Goal: Information Seeking & Learning: Learn about a topic

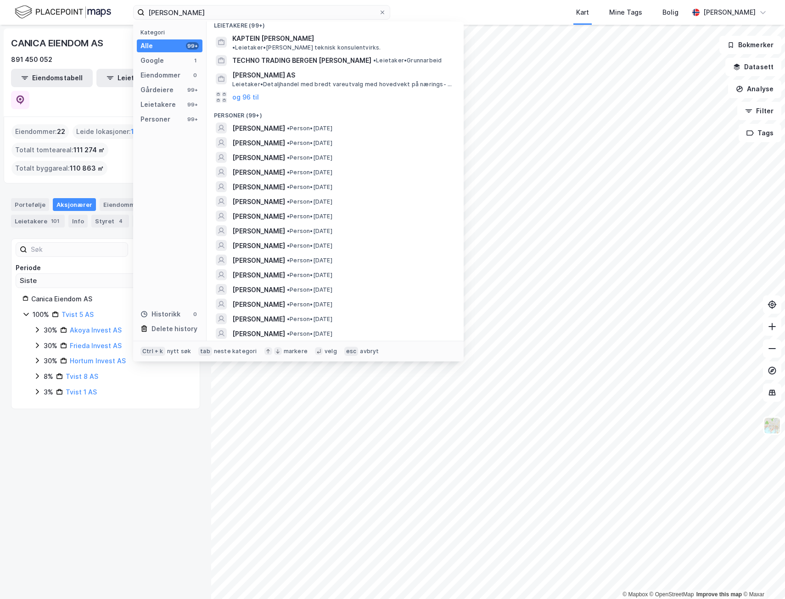
scroll to position [184, 0]
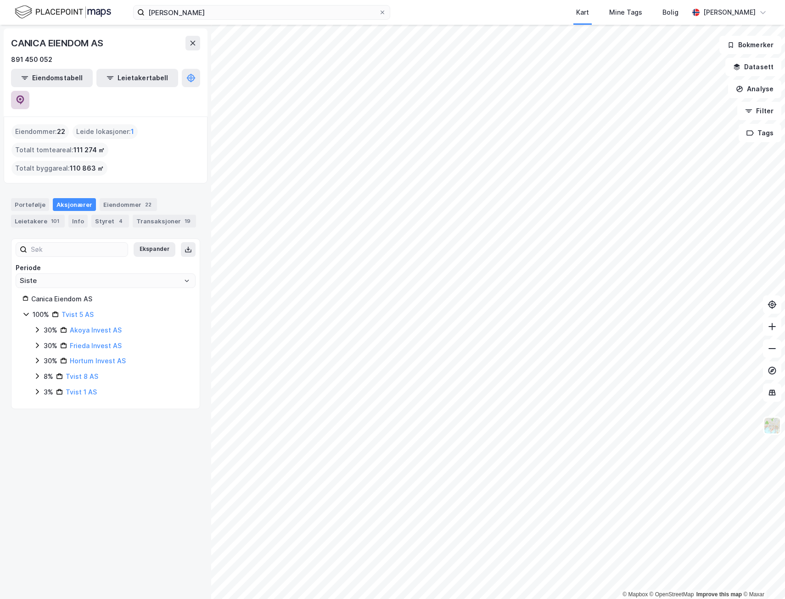
click at [195, 122] on div "© Mapbox © OpenStreetMap Improve this map © Maxar CANICA EIENDOM AS 891 450 052…" at bounding box center [392, 312] width 785 height 574
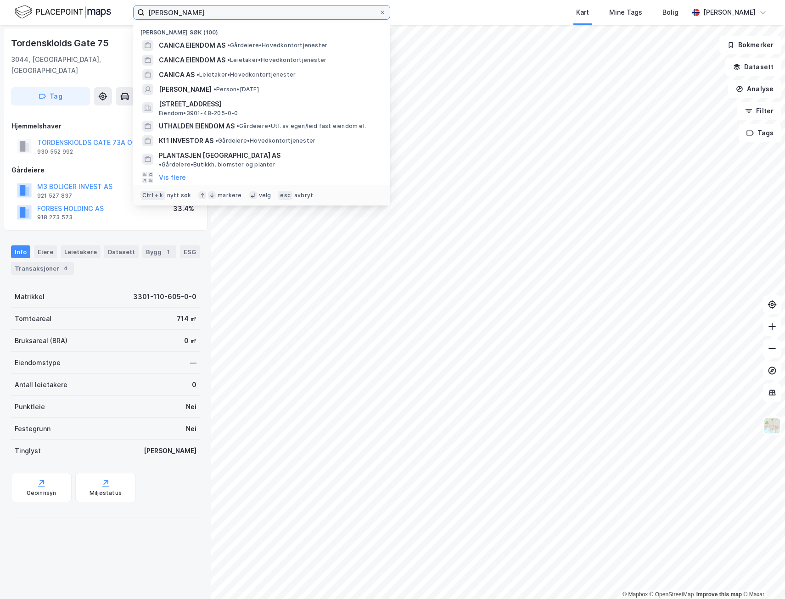
click at [274, 17] on input "[PERSON_NAME]" at bounding box center [262, 13] width 234 height 14
type input "ASP Eiendom"
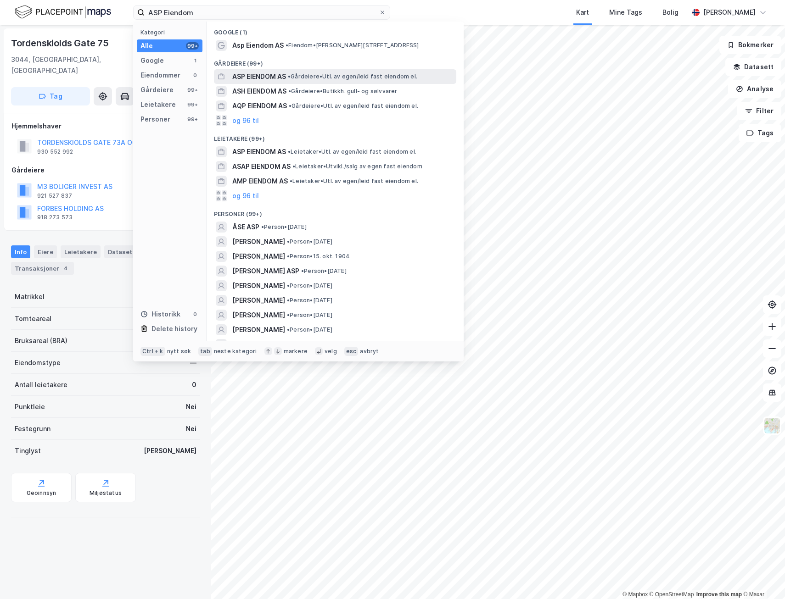
click at [273, 75] on span "ASP EIENDOM AS" at bounding box center [259, 76] width 54 height 11
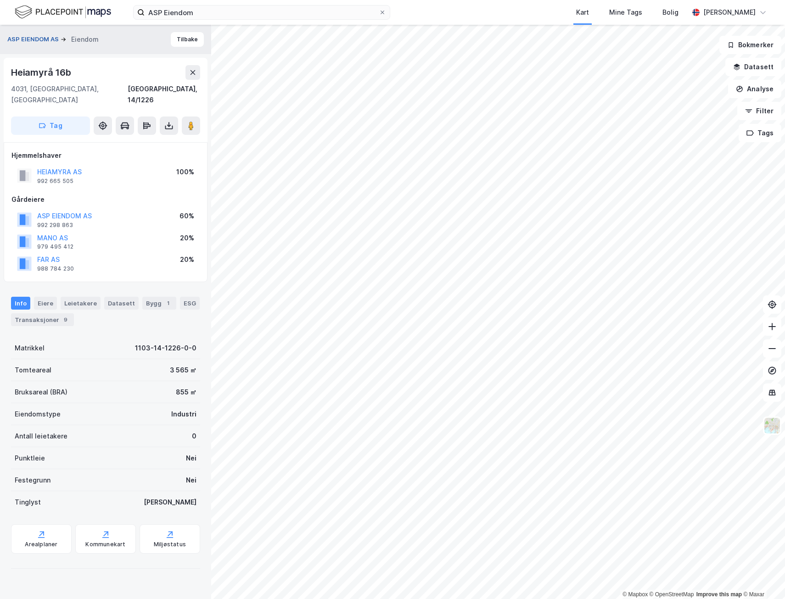
click at [19, 37] on button "ASP EIENDOM AS" at bounding box center [33, 39] width 53 height 9
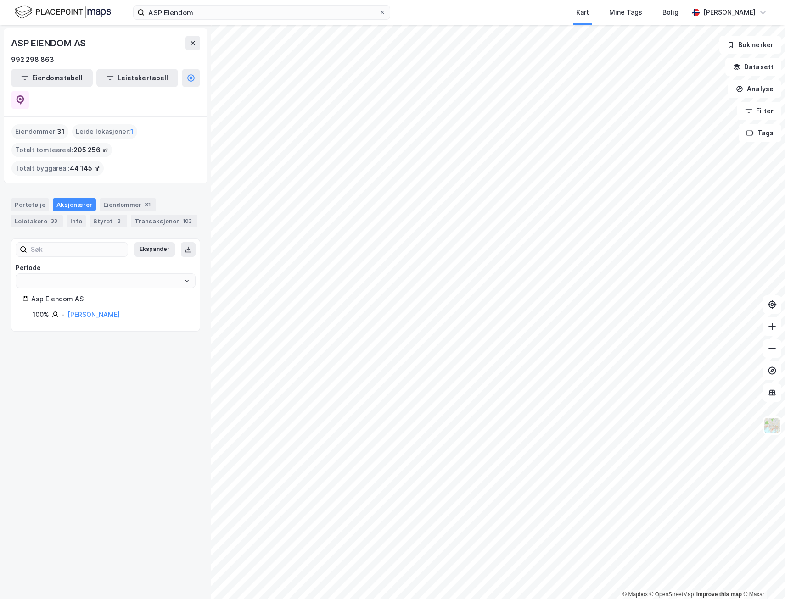
type input "Siste"
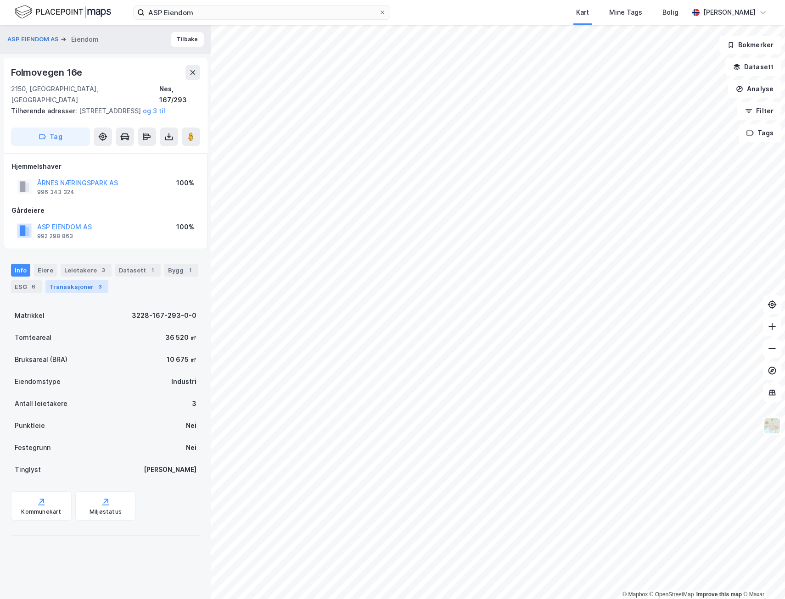
click at [62, 286] on div "Transaksjoner 3" at bounding box center [76, 286] width 63 height 13
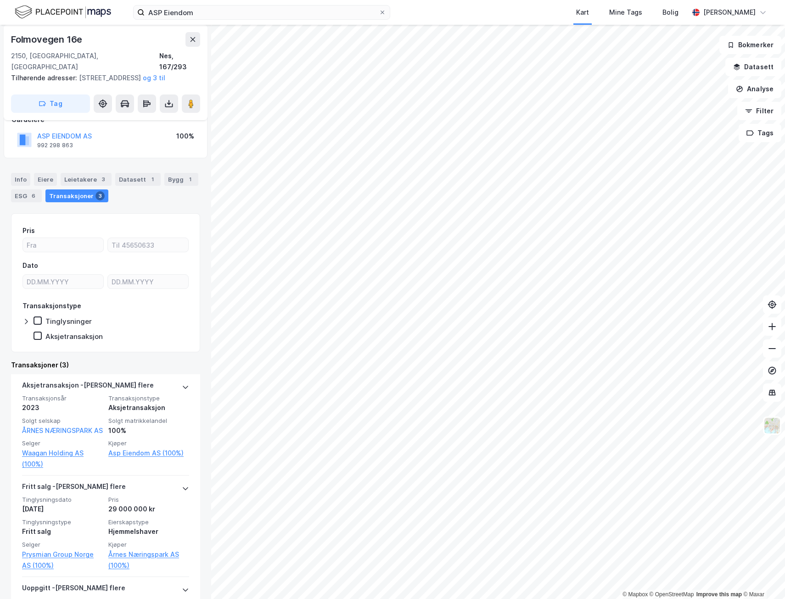
scroll to position [92, 0]
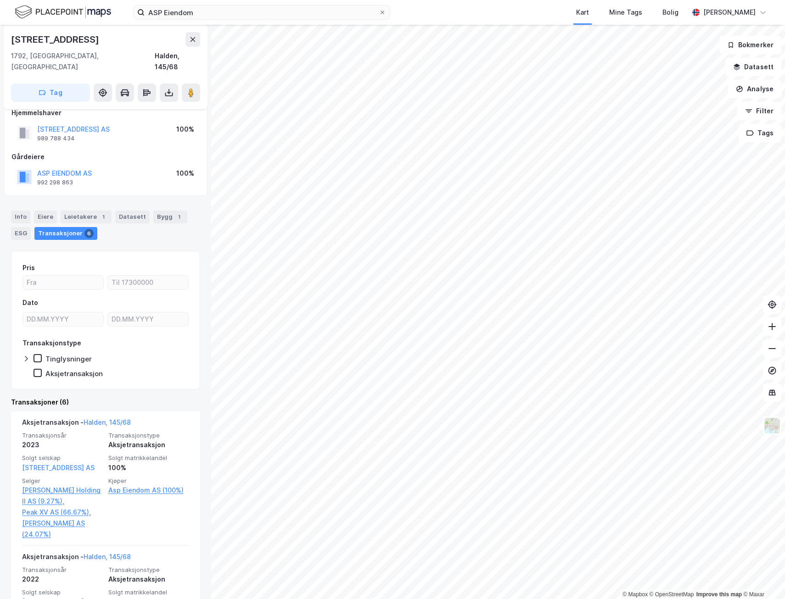
scroll to position [92, 0]
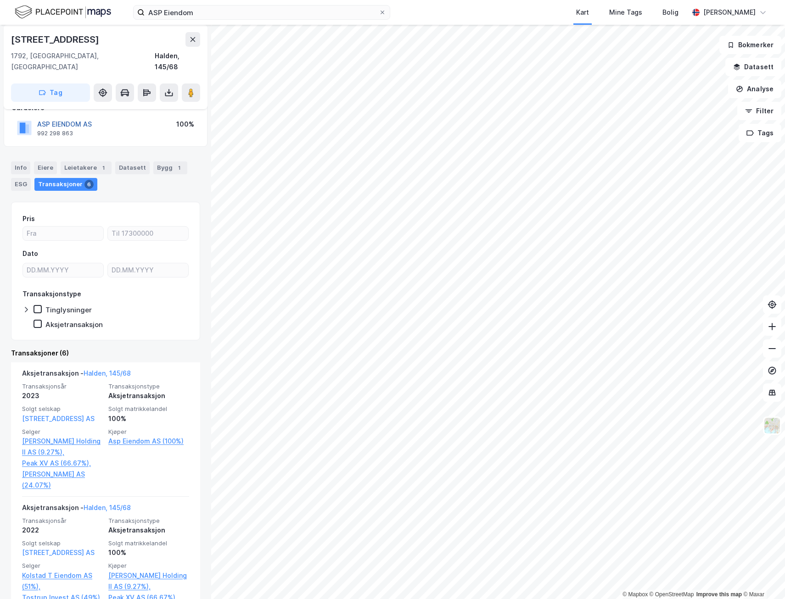
click at [0, 0] on button "ASP EIENDOM AS" at bounding box center [0, 0] width 0 height 0
